Goal: Task Accomplishment & Management: Use online tool/utility

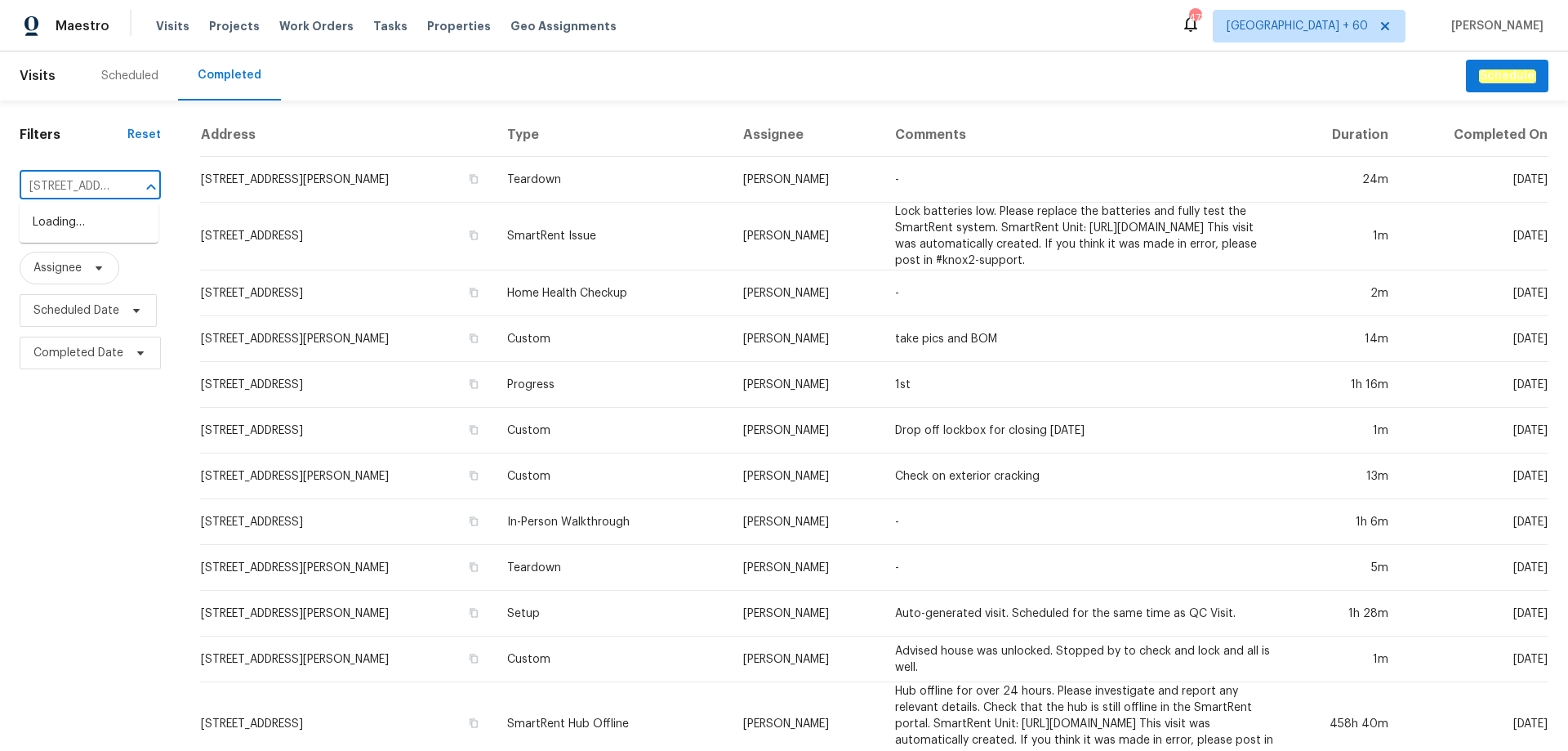
scroll to position [0, 133]
click at [86, 221] on li "[STREET_ADDRESS]" at bounding box center [89, 222] width 139 height 27
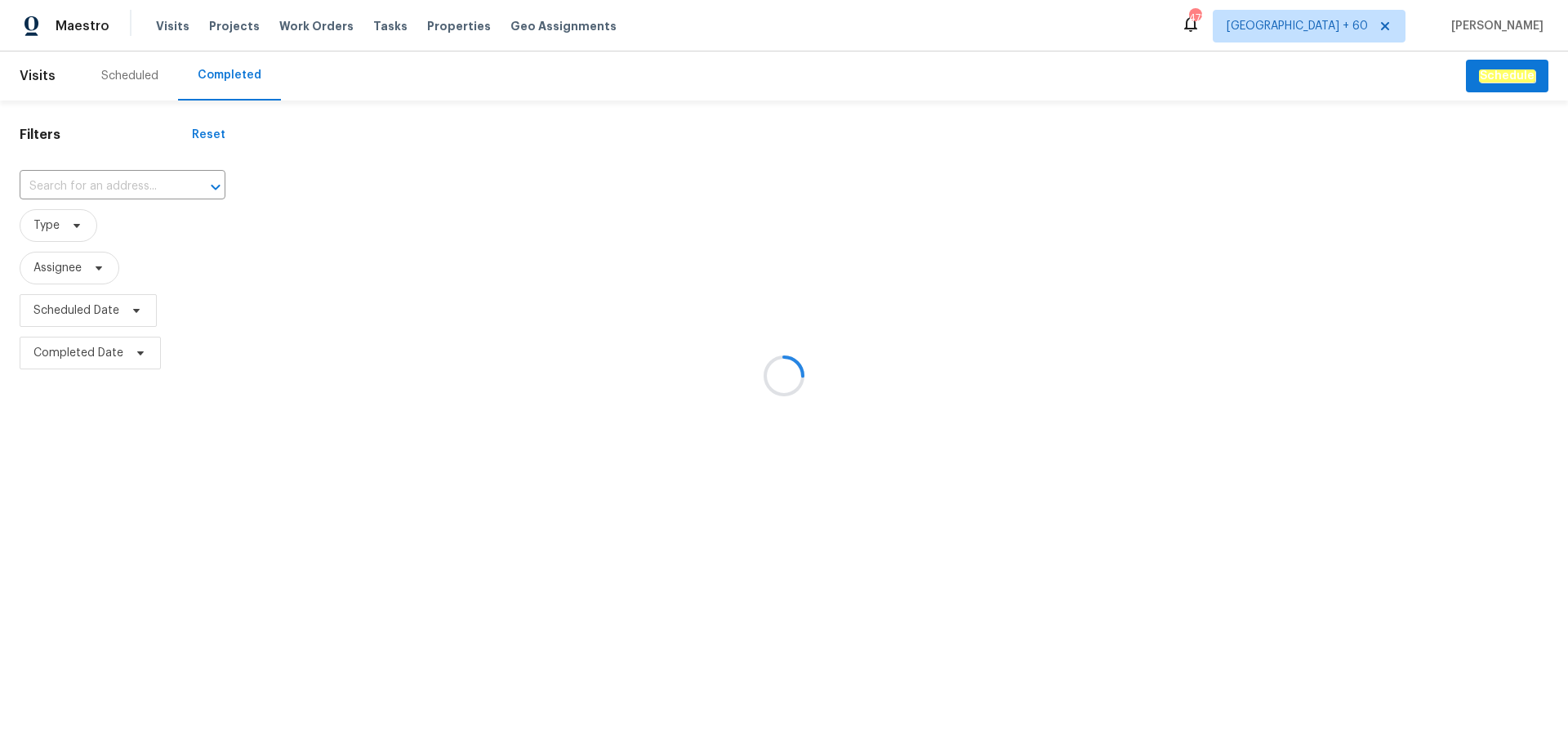
type input "[STREET_ADDRESS]"
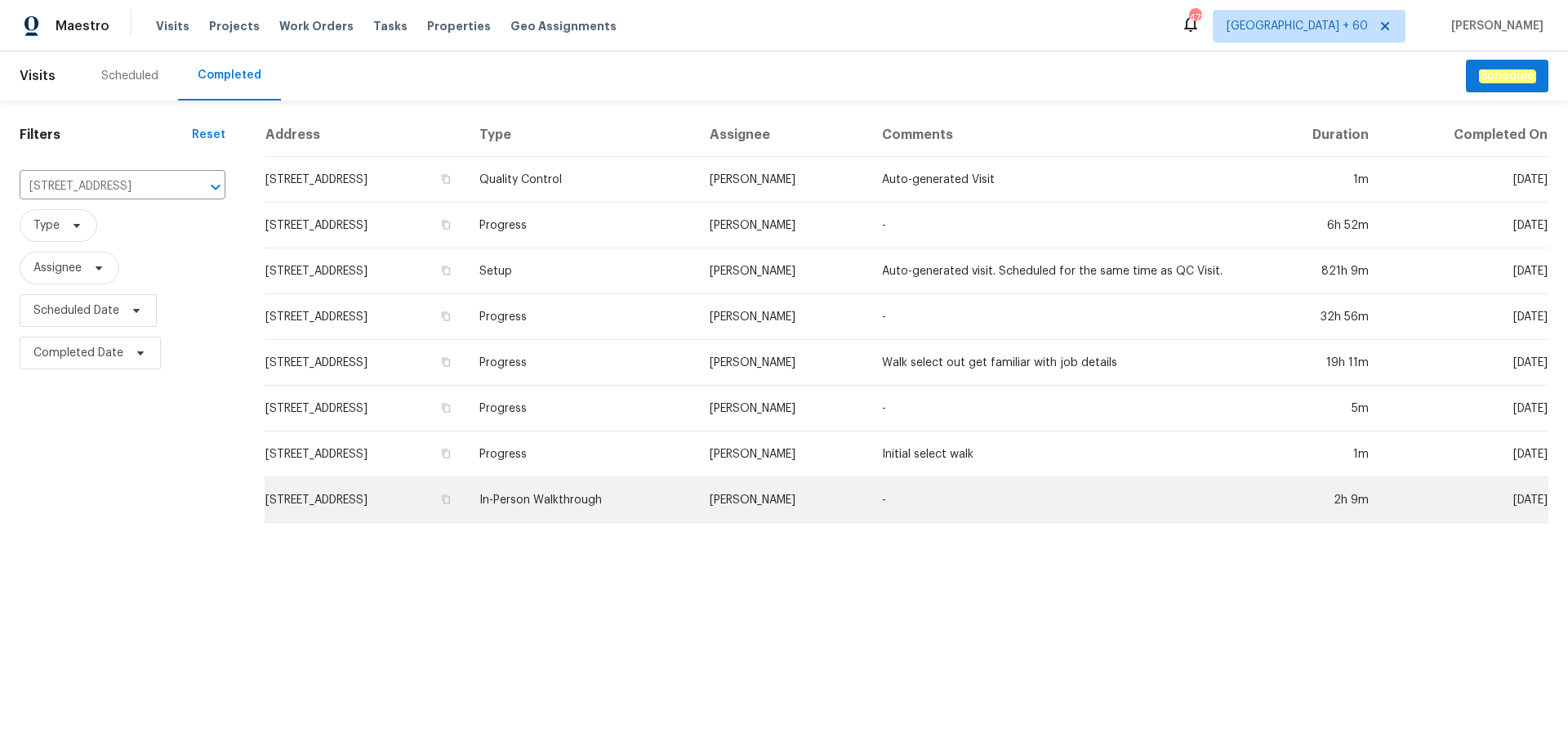
click at [670, 503] on td "In-Person Walkthrough" at bounding box center [581, 500] width 229 height 45
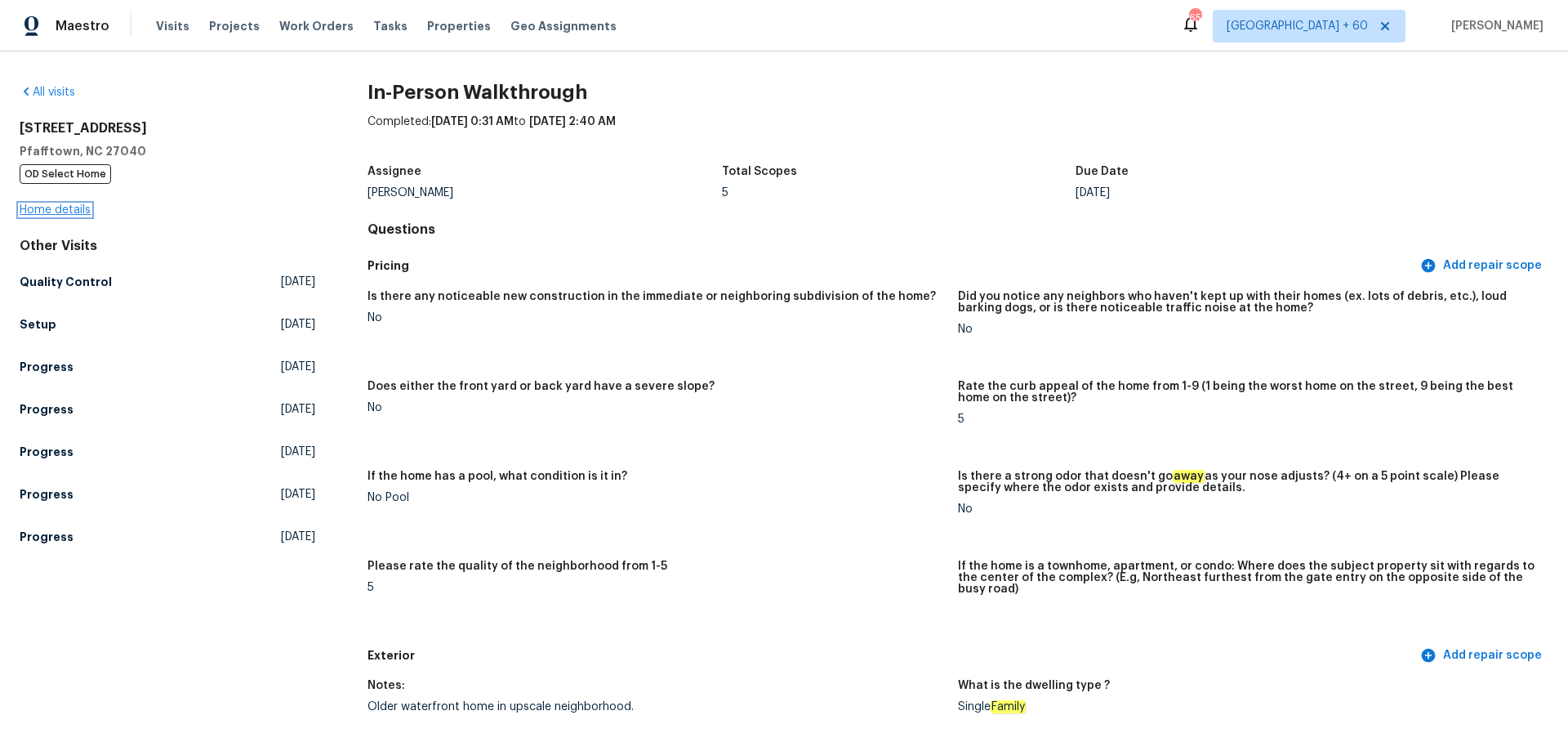
click at [58, 207] on link "Home details" at bounding box center [55, 210] width 71 height 11
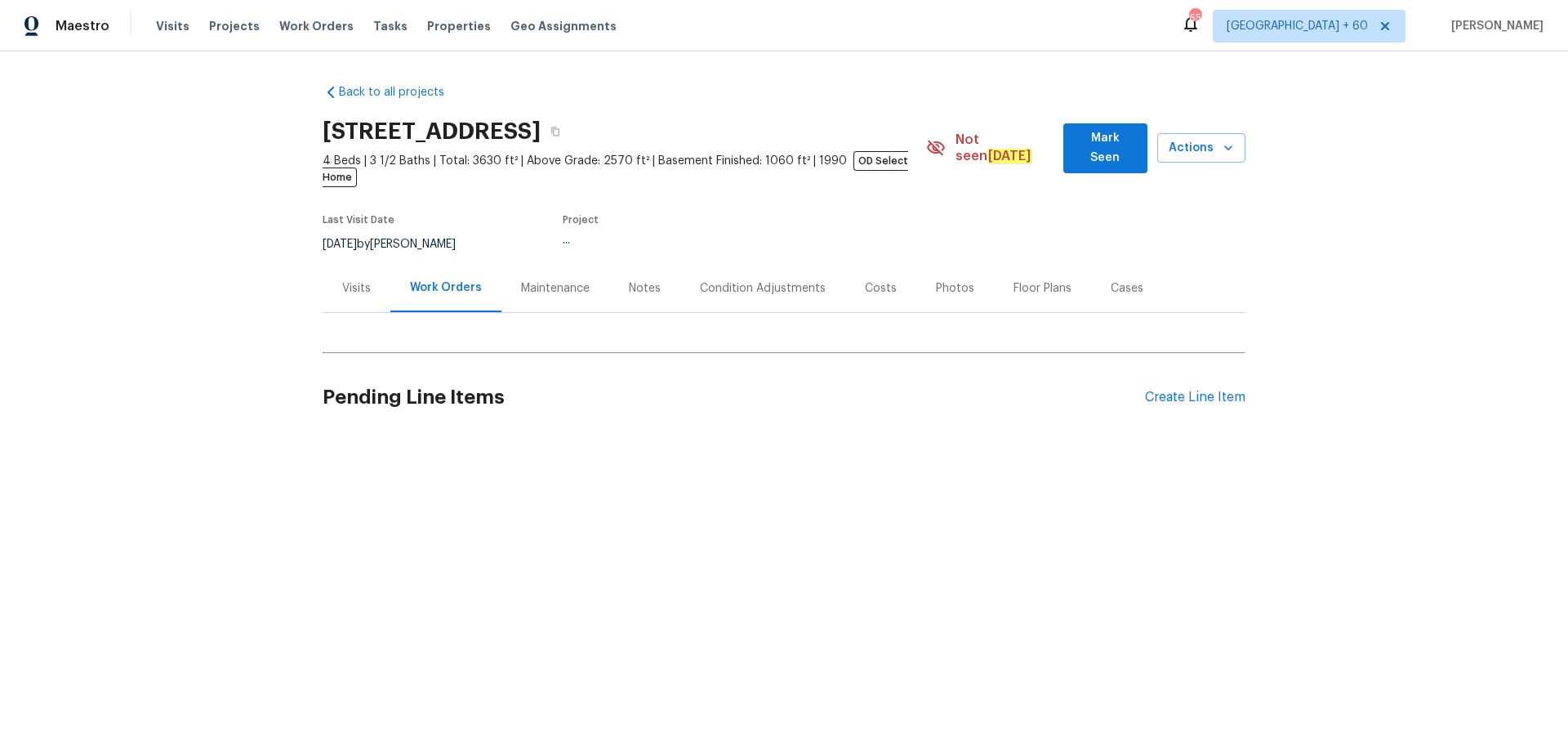
click at [945, 281] on div "Photos" at bounding box center [954, 288] width 38 height 16
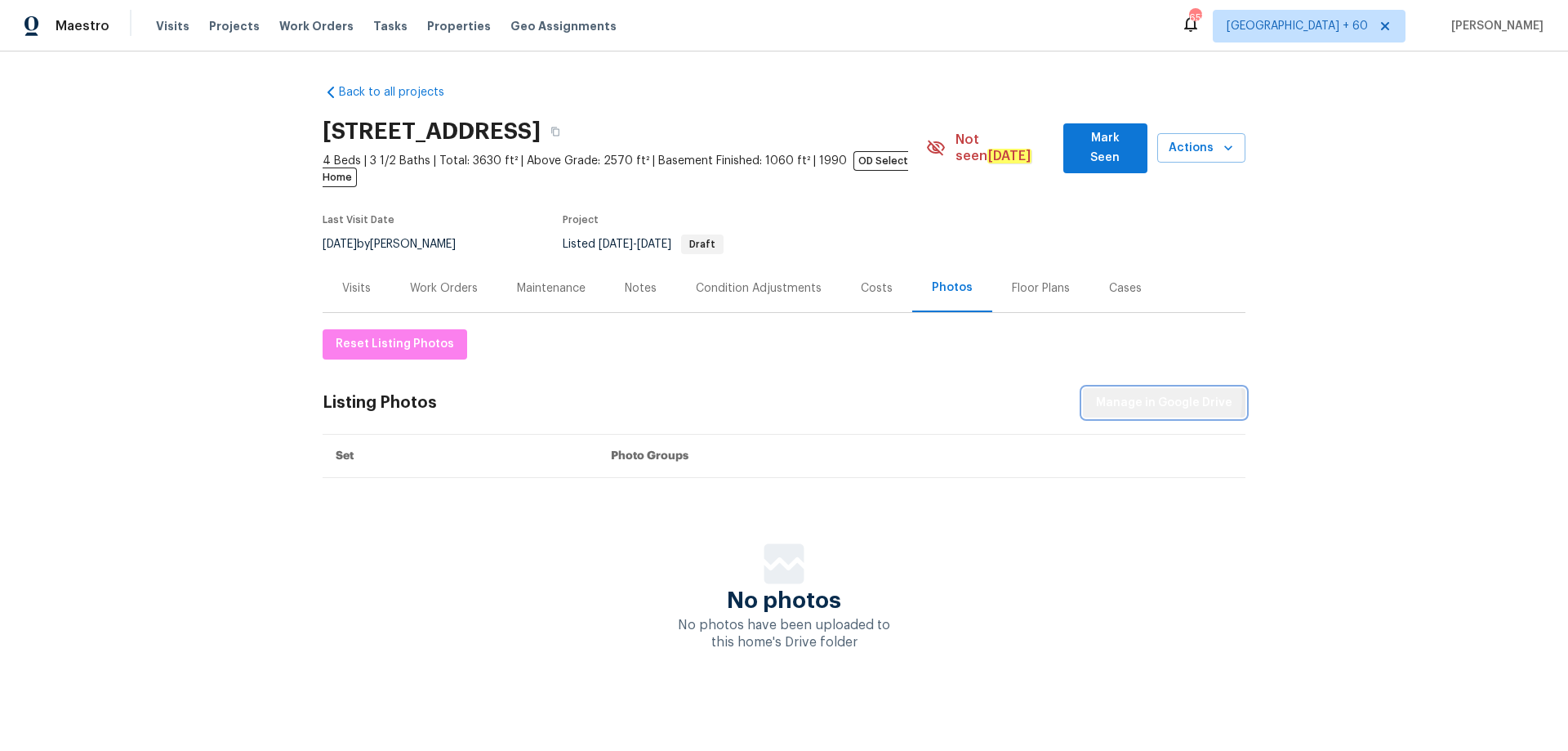
click at [1157, 393] on span "Manage in Google Drive" at bounding box center [1164, 403] width 136 height 21
